Goal: Task Accomplishment & Management: Manage account settings

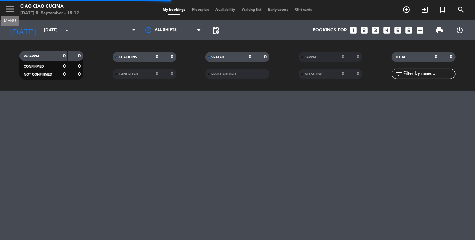
click at [9, 9] on icon "menu" at bounding box center [10, 9] width 10 height 10
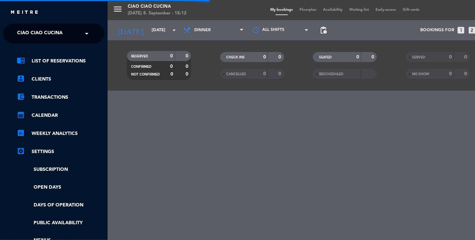
click at [36, 38] on span "Ciao Ciao Cucina" at bounding box center [39, 34] width 45 height 14
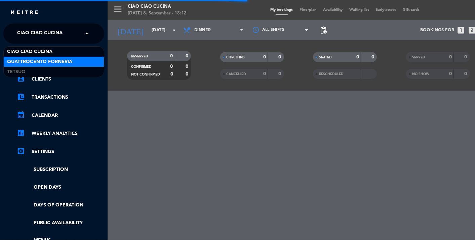
click at [41, 59] on span "Quattrocento Forneria" at bounding box center [39, 62] width 65 height 8
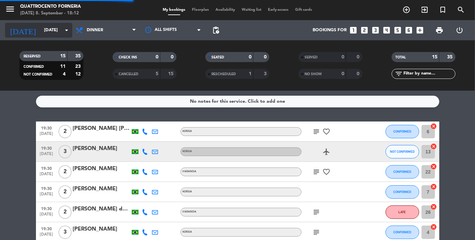
click at [45, 32] on input "[DATE]" at bounding box center [70, 30] width 58 height 12
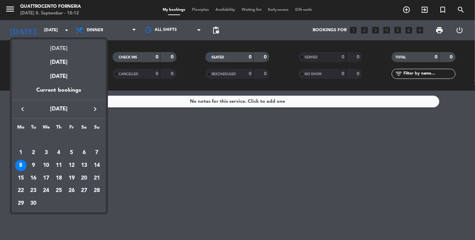
drag, startPoint x: 56, startPoint y: 52, endPoint x: 52, endPoint y: 49, distance: 5.6
click at [56, 52] on div "[DATE]" at bounding box center [59, 46] width 94 height 14
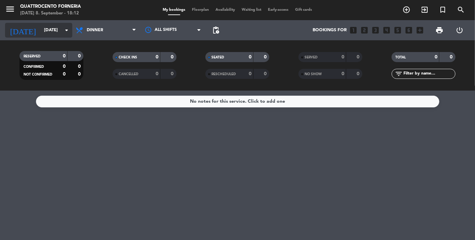
click at [41, 35] on input "[DATE]" at bounding box center [70, 30] width 58 height 12
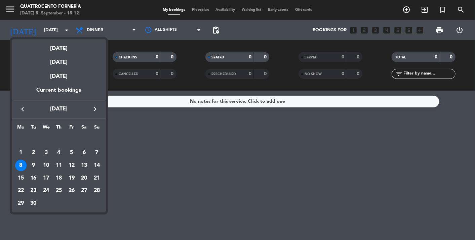
click at [96, 164] on div "14" at bounding box center [96, 165] width 11 height 11
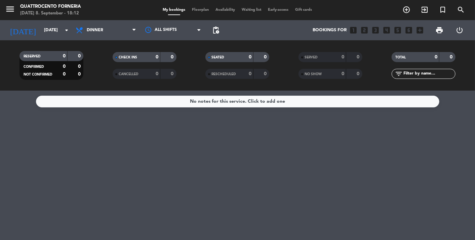
type input "[DATE]"
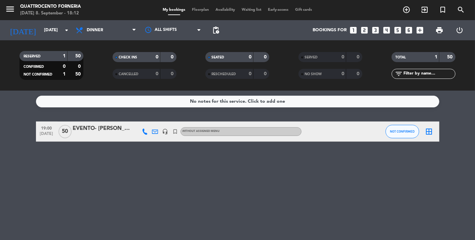
click at [167, 130] on icon "headset_mic" at bounding box center [165, 132] width 6 height 6
click at [175, 144] on div "No notes for this service. Click to add one 19:00 [DATE] EVENTO- [PERSON_NAME] …" at bounding box center [237, 165] width 475 height 149
click at [11, 8] on icon "menu" at bounding box center [10, 9] width 10 height 10
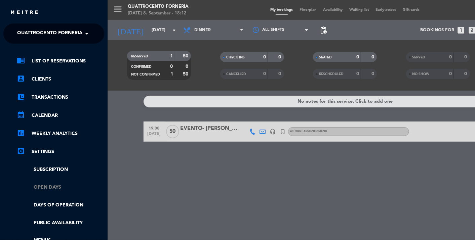
click at [53, 186] on link "Open Days" at bounding box center [60, 188] width 87 height 8
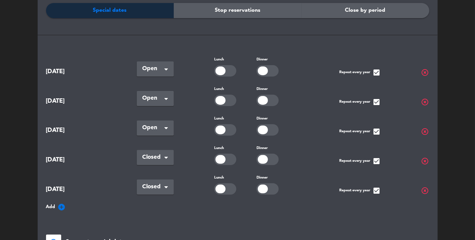
scroll to position [75, 0]
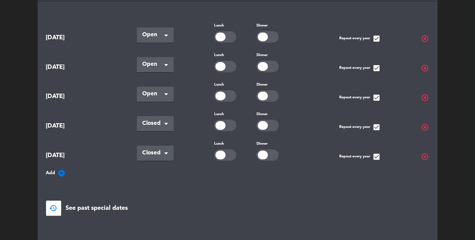
click at [60, 171] on icon "add_circle" at bounding box center [62, 173] width 8 height 8
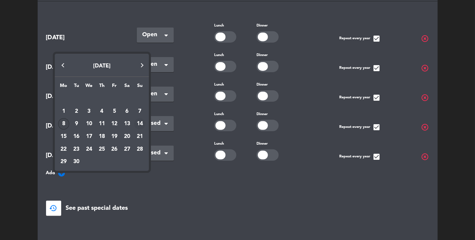
click at [138, 122] on div "14" at bounding box center [139, 123] width 11 height 11
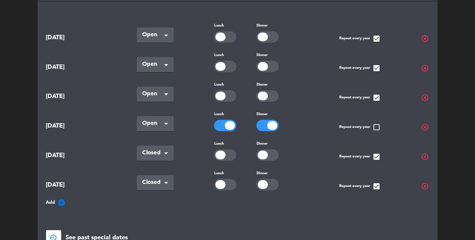
click at [226, 124] on div at bounding box center [230, 125] width 10 height 9
click at [268, 122] on div at bounding box center [272, 125] width 10 height 9
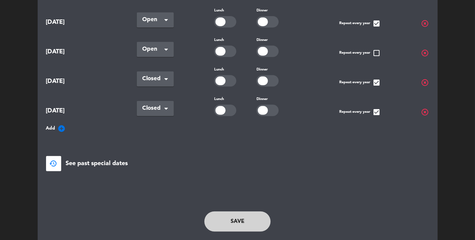
scroll to position [149, 0]
click at [240, 217] on button "Save" at bounding box center [237, 221] width 66 height 20
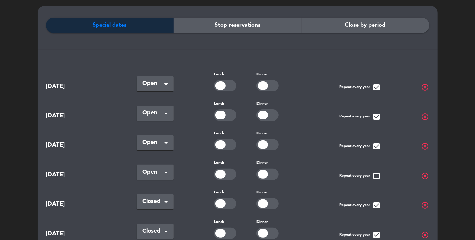
scroll to position [0, 0]
